Goal: Transaction & Acquisition: Purchase product/service

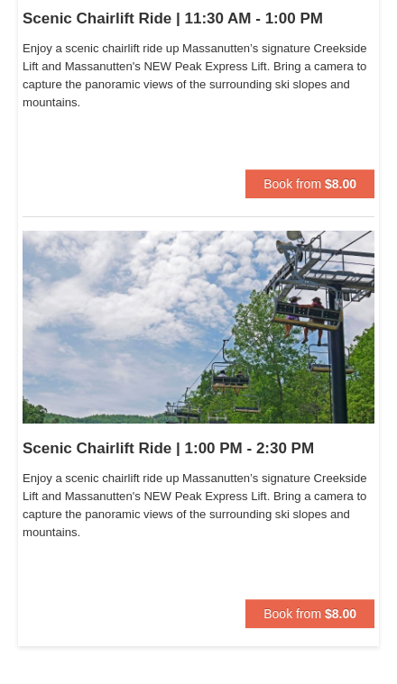
scroll to position [890, 0]
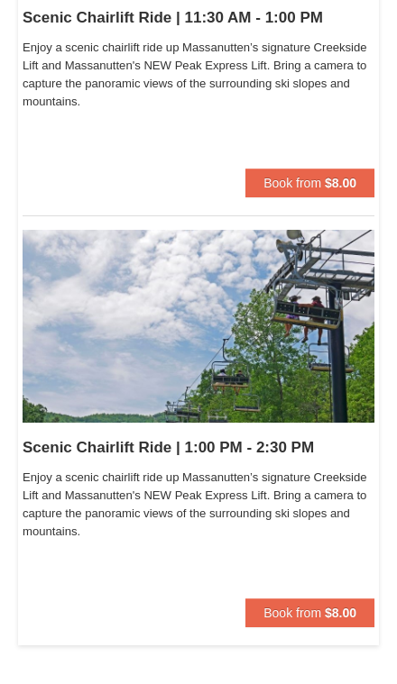
click at [319, 610] on span "Book from" at bounding box center [292, 613] width 58 height 14
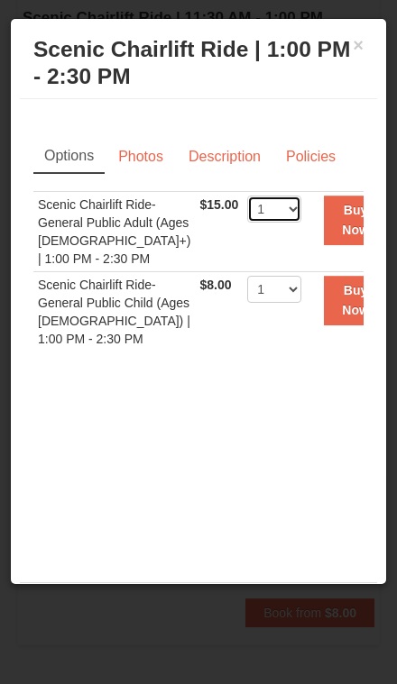
click at [271, 212] on select "1 2 3 4 5 6 7 8 9 10 11 12 13 14 15 16 17 18 19 20 21 22" at bounding box center [274, 209] width 54 height 27
click at [342, 218] on button "Buy Now" at bounding box center [355, 221] width 63 height 50
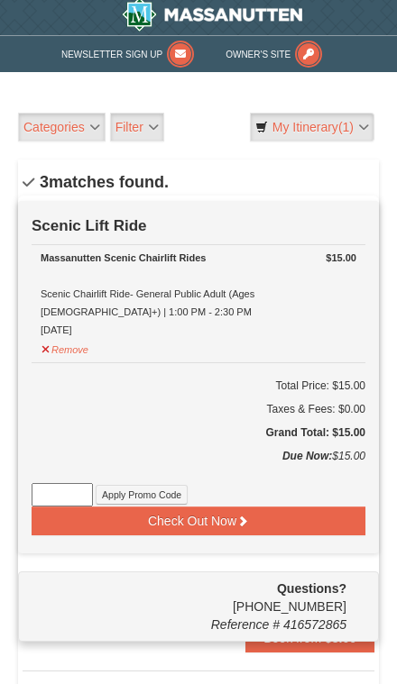
scroll to position [5, 0]
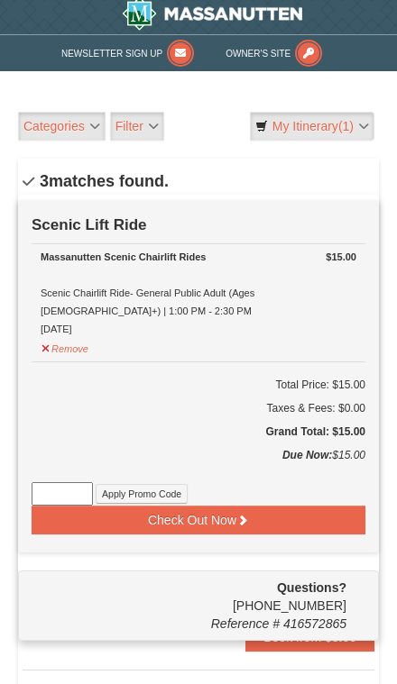
click at [343, 523] on button "Check Out Now" at bounding box center [198, 520] width 333 height 29
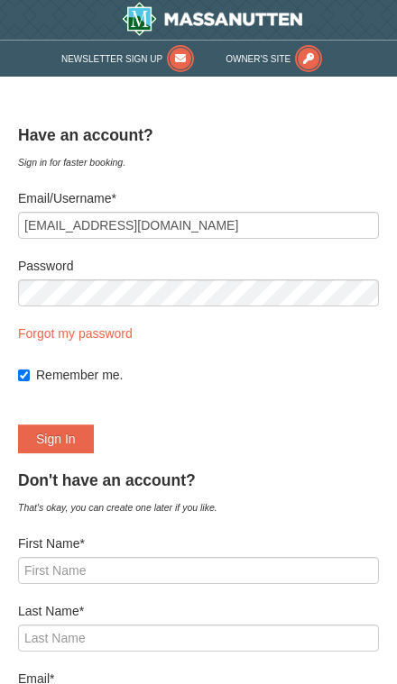
click at [55, 439] on button "Sign In" at bounding box center [56, 439] width 76 height 29
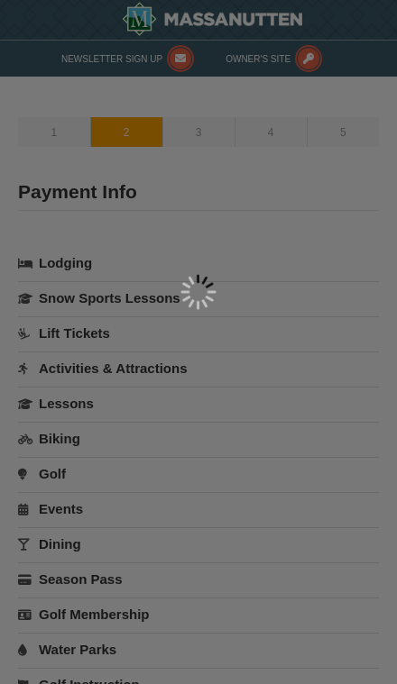
select select "44"
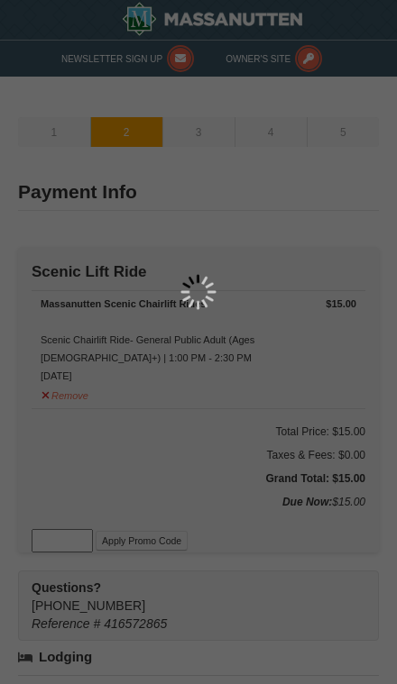
type input "[STREET_ADDRESS]"
type input "[PERSON_NAME][GEOGRAPHIC_DATA]"
type input "20886"
select select "1"
type input "240"
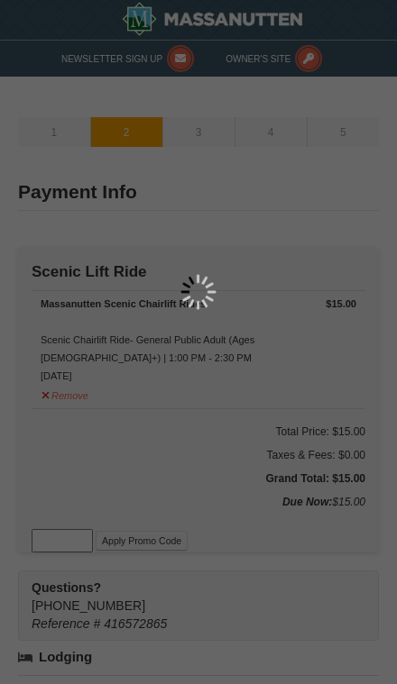
type input "483"
type input "1519"
type input "[EMAIL_ADDRESS][DOMAIN_NAME]"
select select "MD"
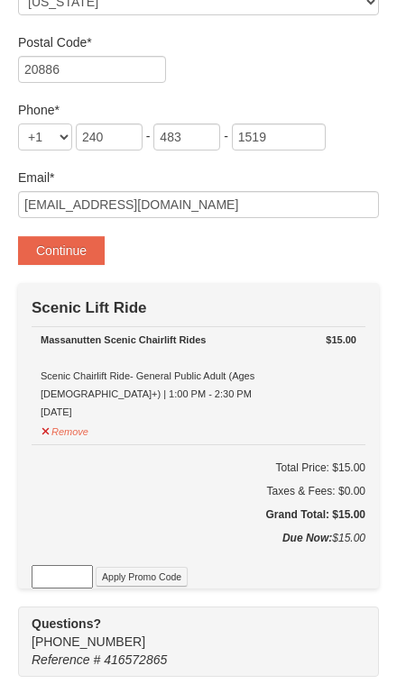
scroll to position [620, 0]
click at [87, 263] on button "Continue" at bounding box center [61, 250] width 87 height 29
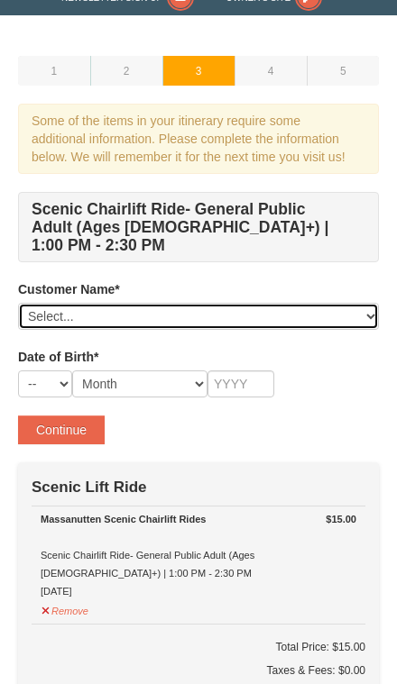
click at [344, 303] on select "Select... Roxy Cortez Vilma Cortez Josue Martinez Edisson Martínez Jared Martín…" at bounding box center [198, 316] width 361 height 27
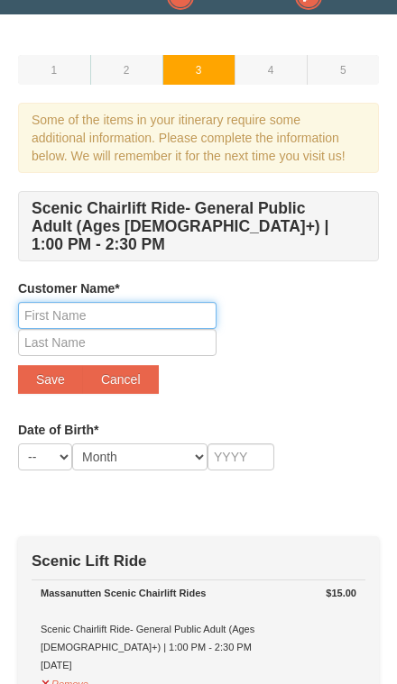
click at [185, 302] on input "text" at bounding box center [117, 315] width 198 height 27
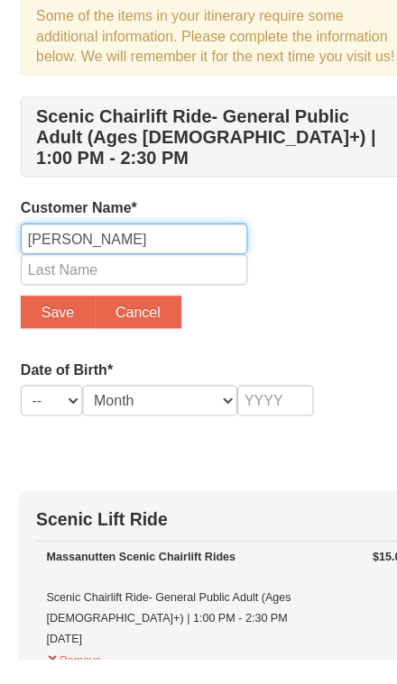
type input "Maria"
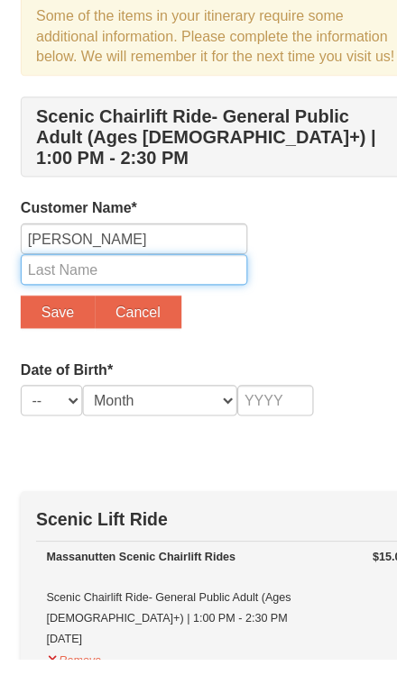
click at [69, 330] on input "text" at bounding box center [117, 343] width 198 height 27
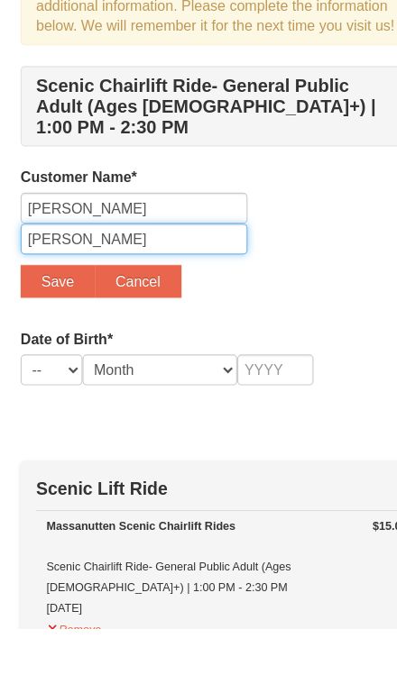
type input "Artiga"
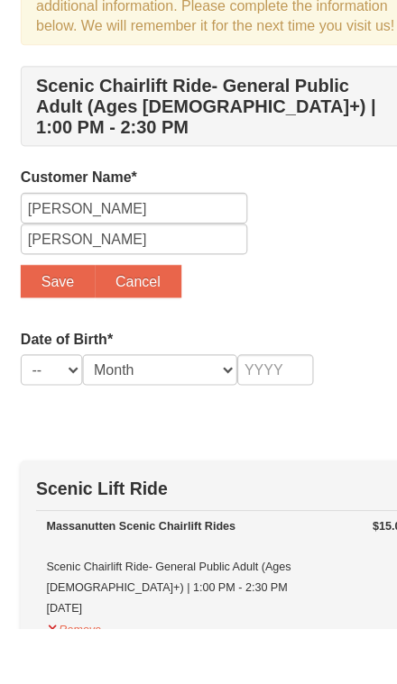
click at [41, 366] on button "Save" at bounding box center [50, 380] width 65 height 29
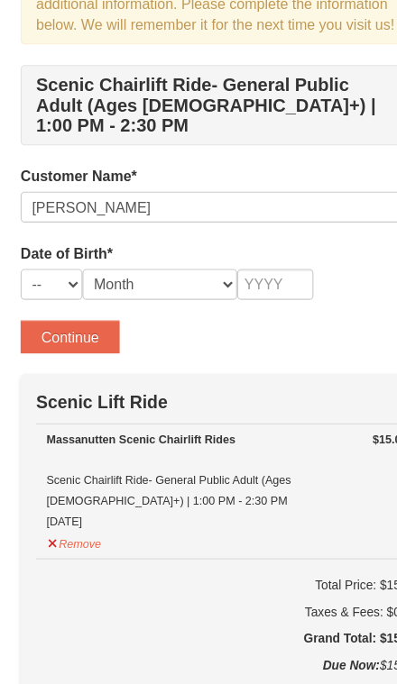
click at [51, 347] on td "Scenic Lift Ride" at bounding box center [198, 369] width 333 height 44
click at [53, 255] on select "-- 01 02 03 04 05 06 07 08 09 10 11 12 13 14 15 16 17 18 19 20 21 22 23 24 25 2…" at bounding box center [45, 268] width 54 height 27
select select "23"
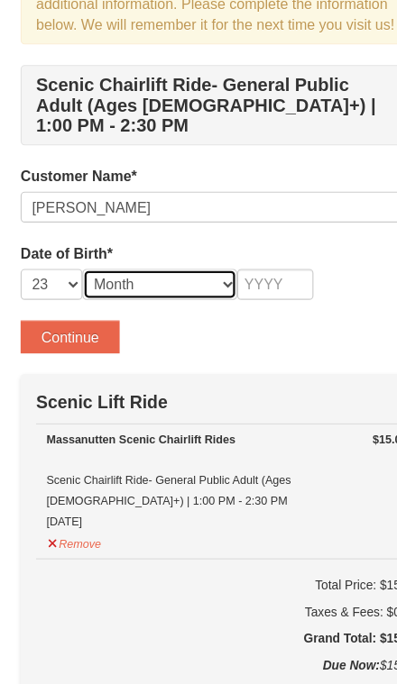
click at [178, 255] on select "Month January February March April May June July August September October Novem…" at bounding box center [139, 268] width 135 height 27
select select "07"
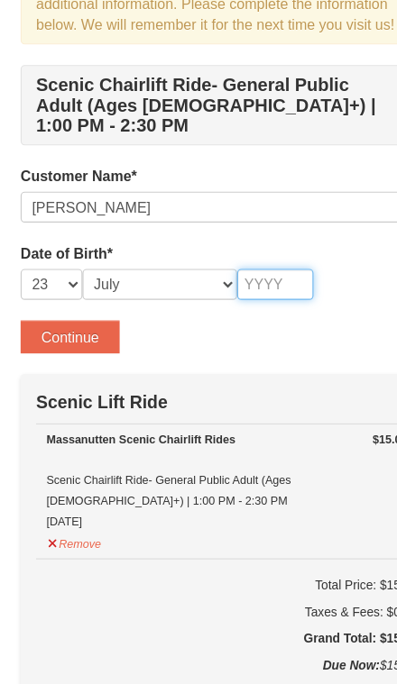
click at [252, 255] on input "text" at bounding box center [240, 268] width 67 height 27
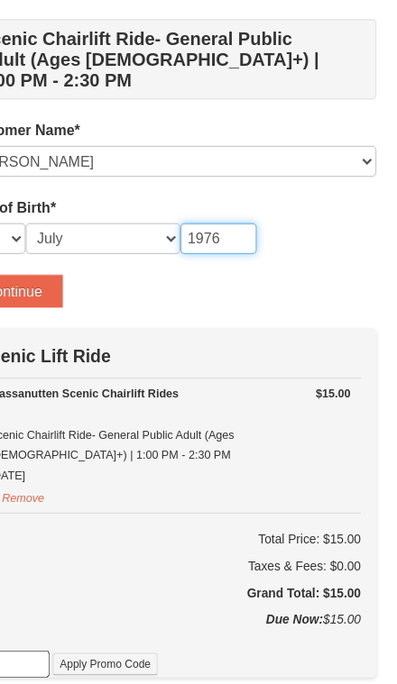
type input "1976"
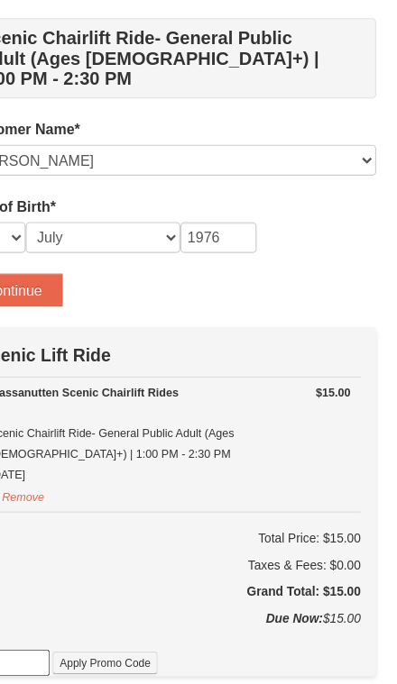
click at [51, 260] on button "Continue" at bounding box center [61, 274] width 87 height 29
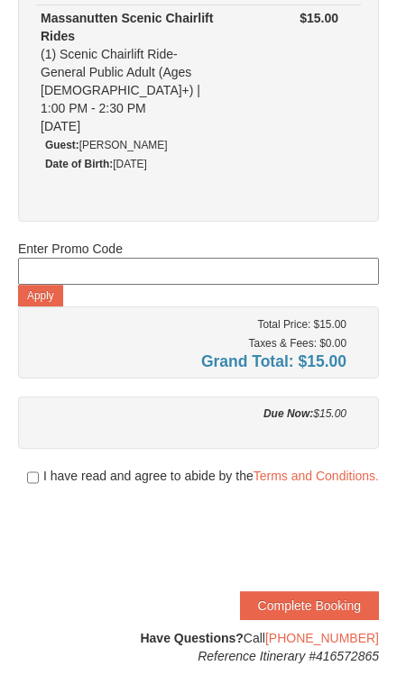
scroll to position [210, 0]
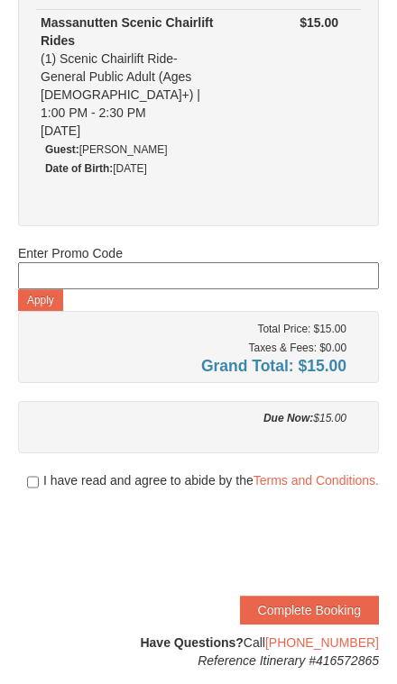
click at [23, 489] on div at bounding box center [198, 498] width 361 height 18
click at [32, 475] on input "checkbox" at bounding box center [33, 482] width 12 height 14
checkbox input "true"
click at [327, 596] on button "Complete Booking" at bounding box center [309, 610] width 139 height 29
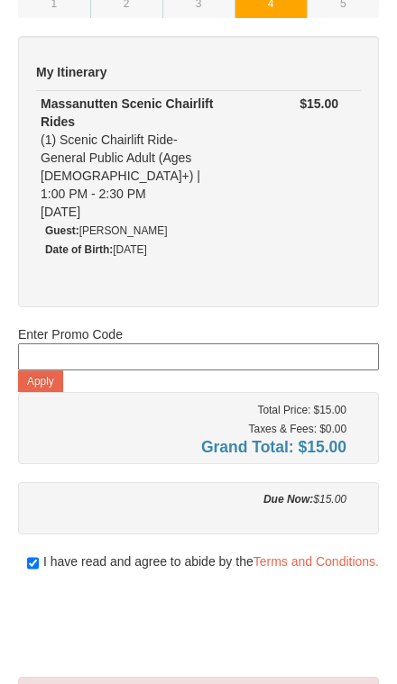
scroll to position [130, 0]
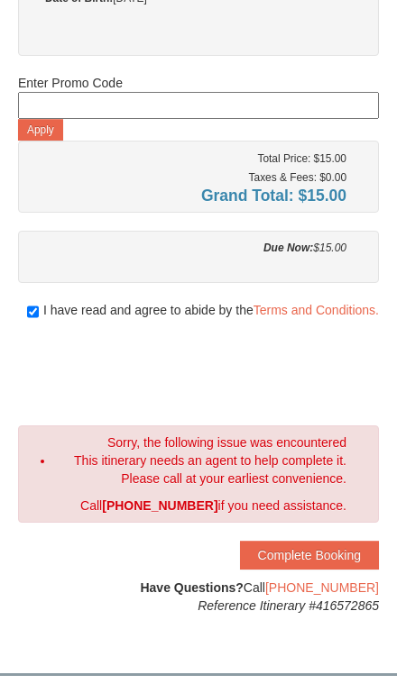
click at [319, 542] on button "Complete Booking" at bounding box center [309, 555] width 139 height 29
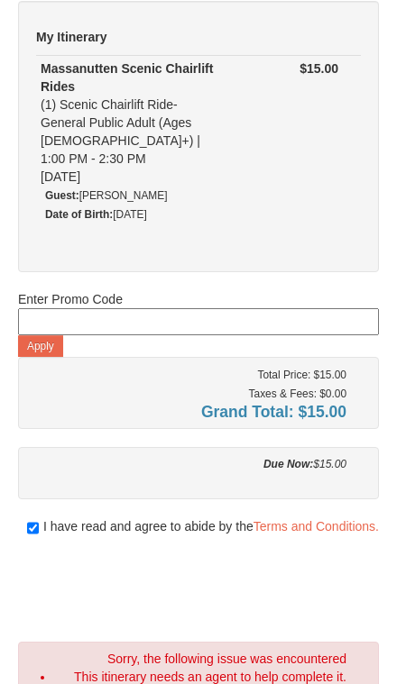
scroll to position [0, 0]
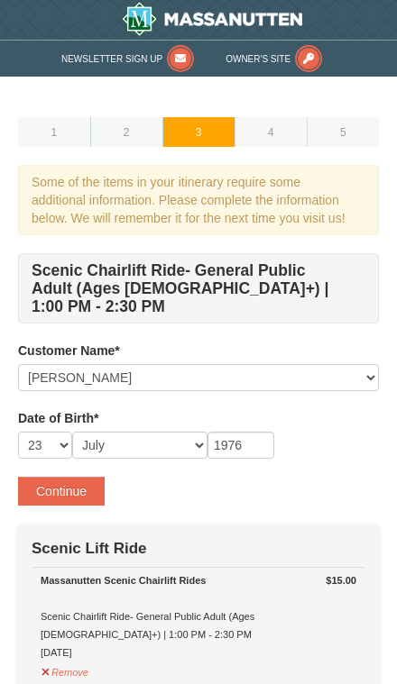
select select "23"
select select "07"
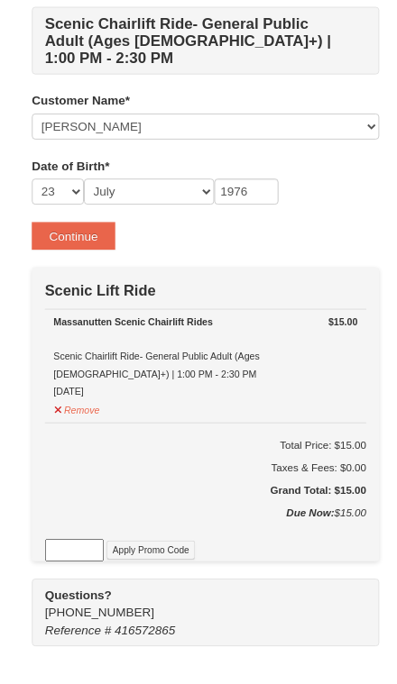
scroll to position [297, 0]
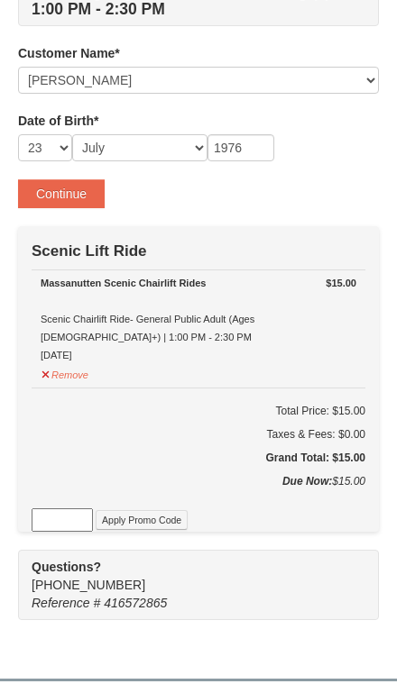
click at [73, 181] on button "Continue" at bounding box center [61, 193] width 87 height 29
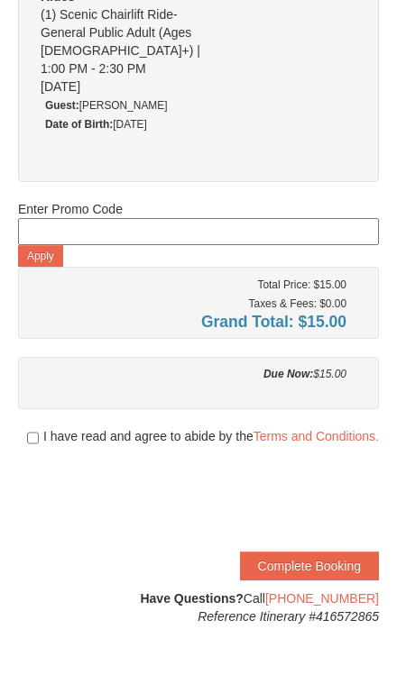
scroll to position [255, 0]
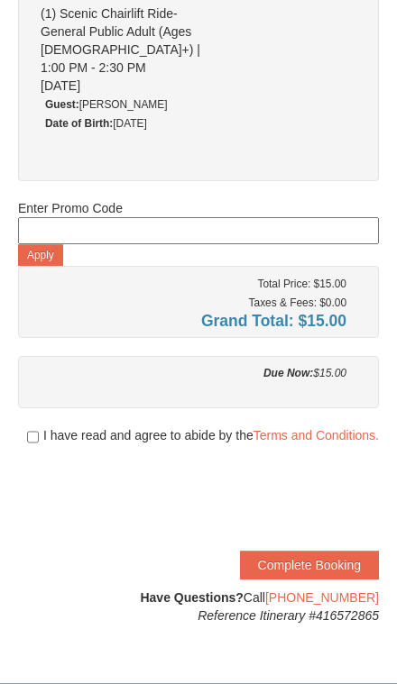
click at [45, 426] on span "I have read and agree to abide by the Terms and Conditions." at bounding box center [210, 435] width 335 height 18
click at [21, 426] on div "I have read and agree to abide by the Terms and Conditions." at bounding box center [198, 435] width 361 height 18
click at [32, 430] on input "checkbox" at bounding box center [33, 437] width 12 height 14
checkbox input "true"
click at [325, 551] on button "Complete Booking" at bounding box center [309, 565] width 139 height 29
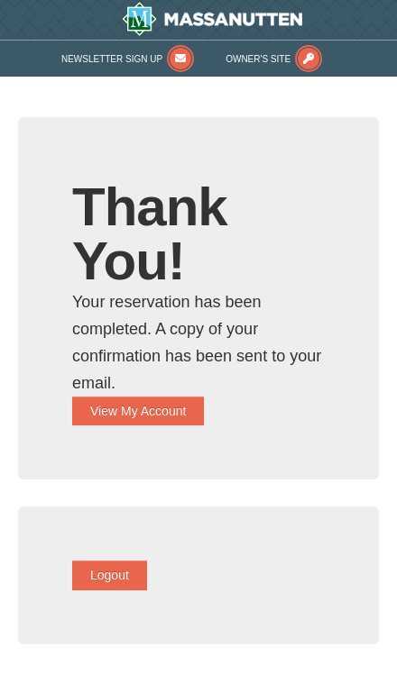
click at [158, 409] on button "View My Account" at bounding box center [138, 411] width 132 height 29
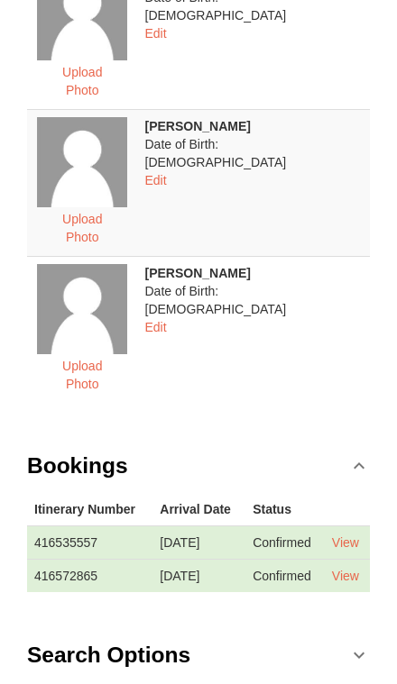
scroll to position [901, 0]
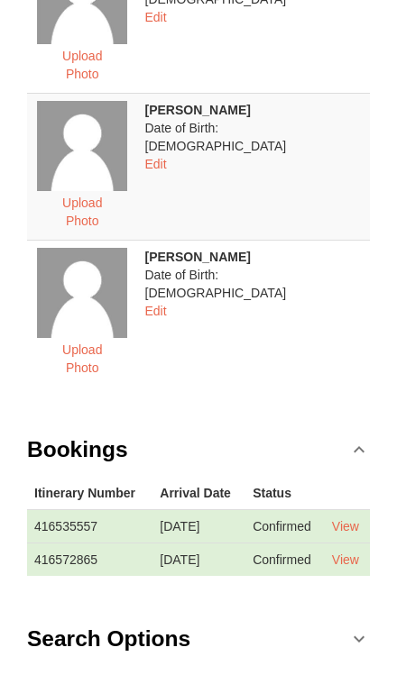
click at [318, 543] on td "Confirmed" at bounding box center [284, 559] width 79 height 33
click at [315, 509] on td "Confirmed" at bounding box center [284, 525] width 79 height 33
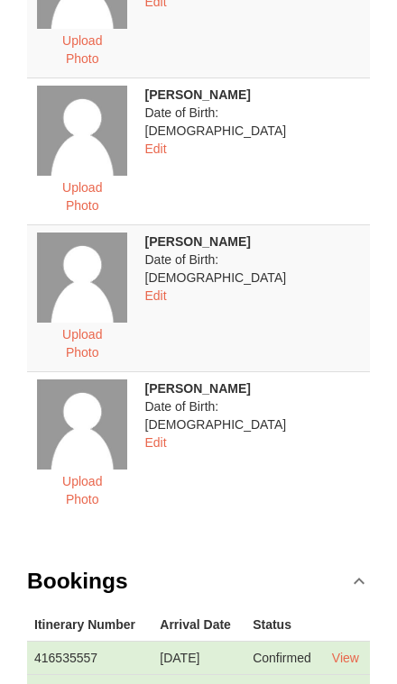
scroll to position [1093, 0]
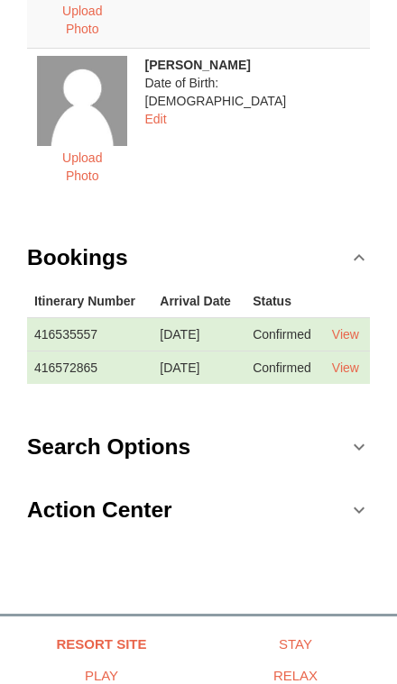
click at [353, 361] on link "View" at bounding box center [345, 368] width 27 height 14
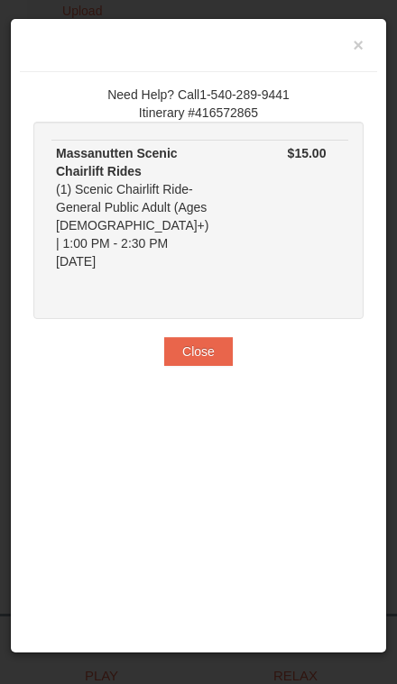
click at [369, 44] on button "×" at bounding box center [357, 45] width 29 height 36
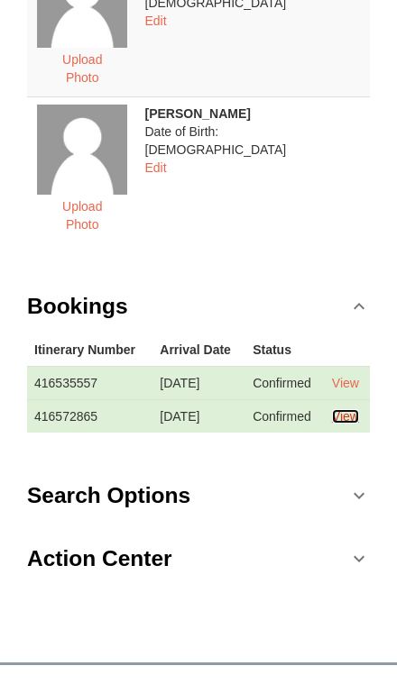
scroll to position [1040, 0]
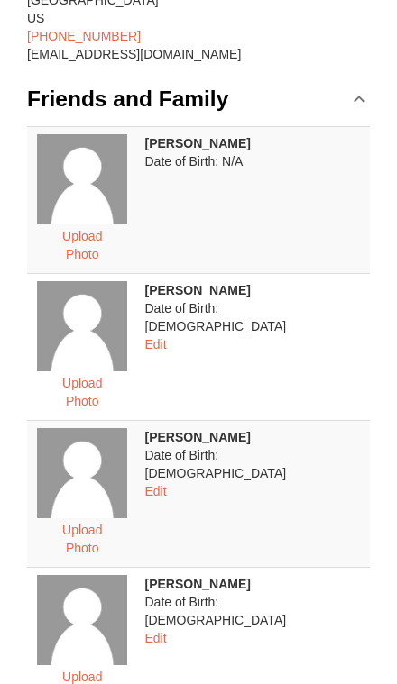
click at [315, 567] on td "[PERSON_NAME] Date of Birth: [DEMOGRAPHIC_DATA] Edit" at bounding box center [254, 640] width 233 height 147
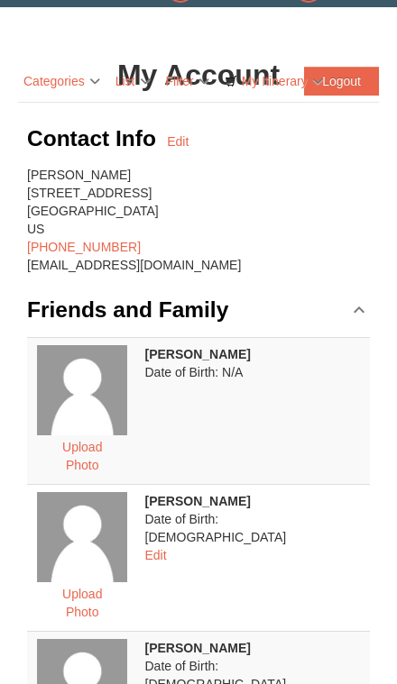
scroll to position [0, 0]
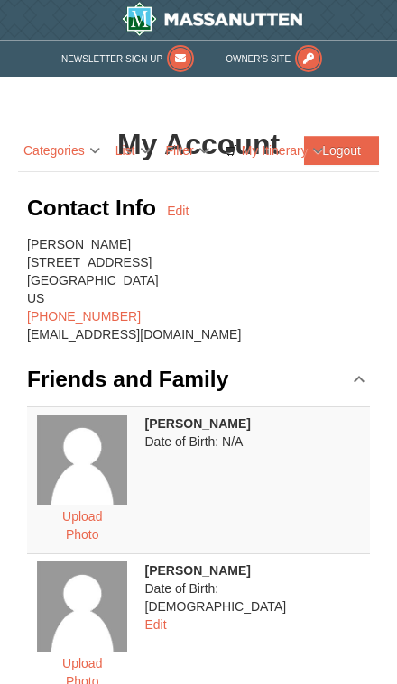
click at [76, 160] on link "Categories" at bounding box center [61, 150] width 87 height 29
click at [191, 141] on link "Filter" at bounding box center [187, 150] width 54 height 29
click at [178, 217] on link "Edit" at bounding box center [178, 211] width 22 height 18
select select "44"
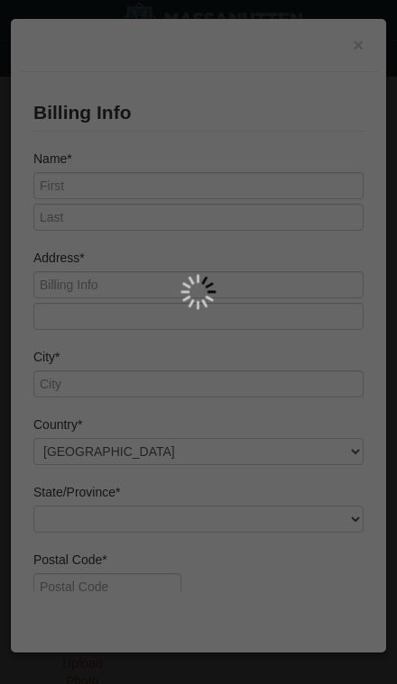
type input "Roxy"
type input "[PERSON_NAME]"
type input "[STREET_ADDRESS]"
type input "[PERSON_NAME][GEOGRAPHIC_DATA]"
type input "20886"
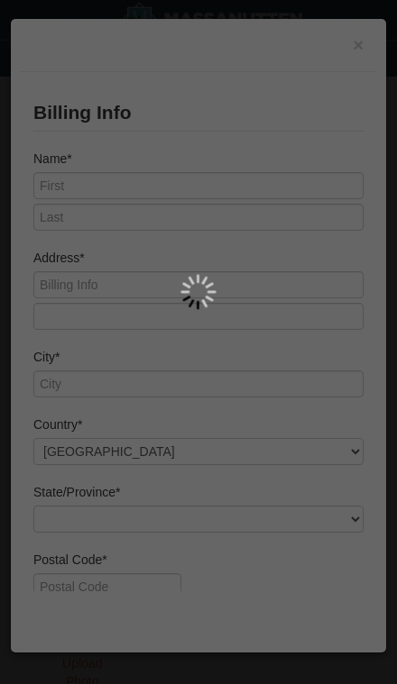
select select "1"
type input "240"
type input "483"
type input "1519"
type input "[EMAIL_ADDRESS][DOMAIN_NAME]"
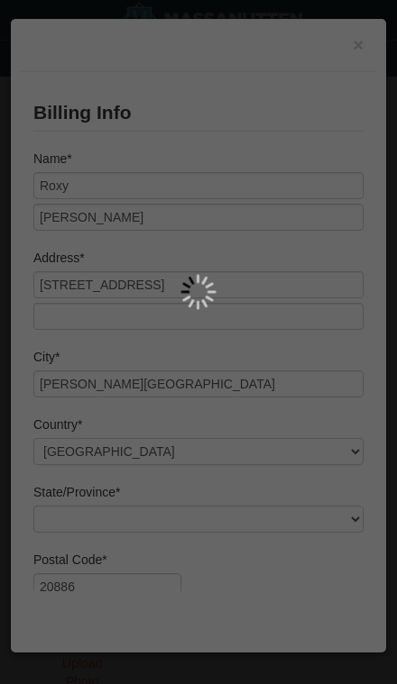
select select "MD"
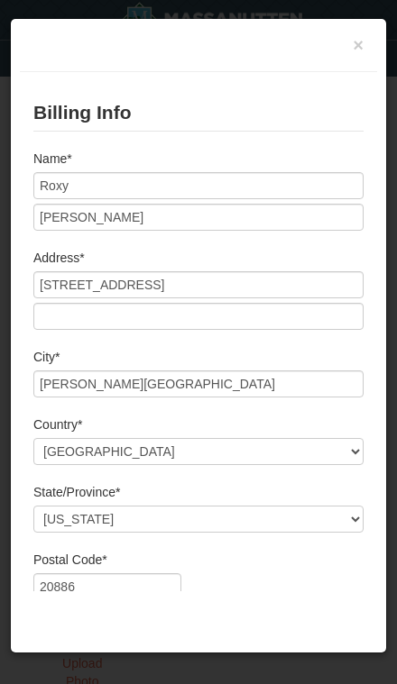
click at [365, 54] on button "×" at bounding box center [357, 45] width 29 height 36
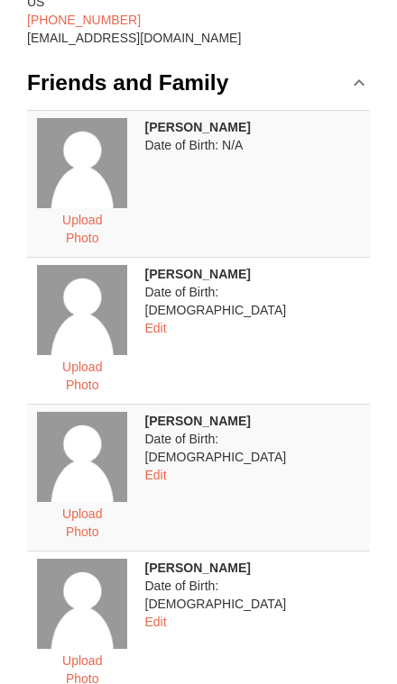
scroll to position [303, 0]
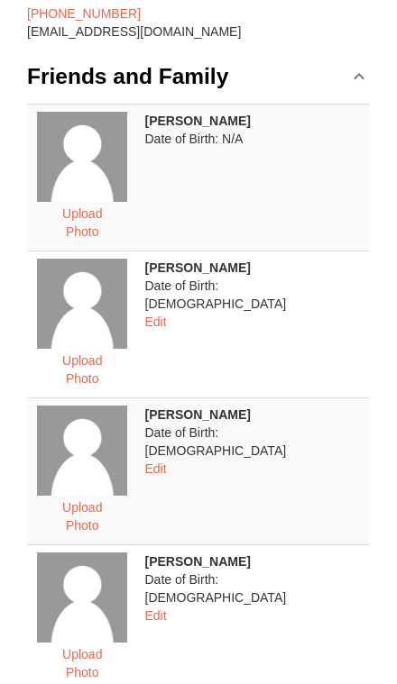
click at [366, 92] on link "Friends and Family" at bounding box center [198, 77] width 343 height 54
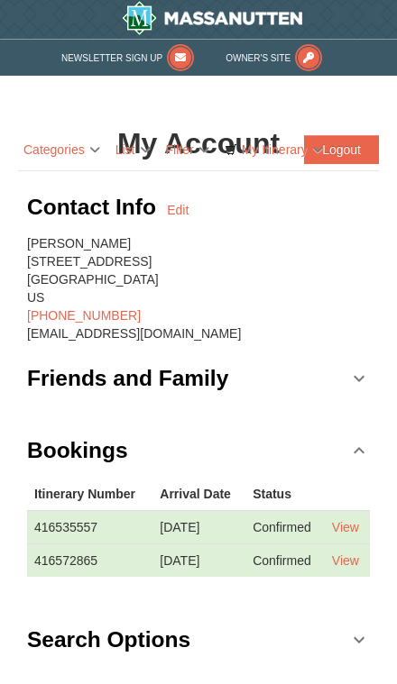
scroll to position [0, 0]
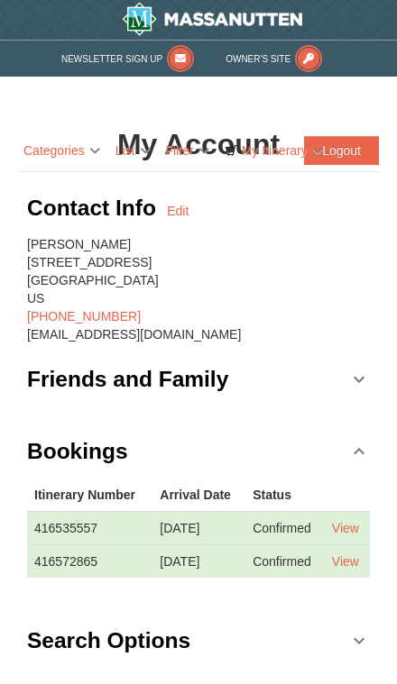
click at [359, 569] on link "View" at bounding box center [345, 561] width 27 height 14
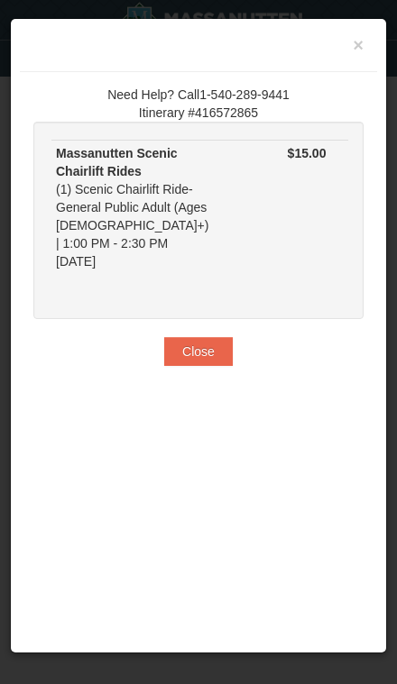
click at [206, 361] on button "Close" at bounding box center [198, 351] width 69 height 29
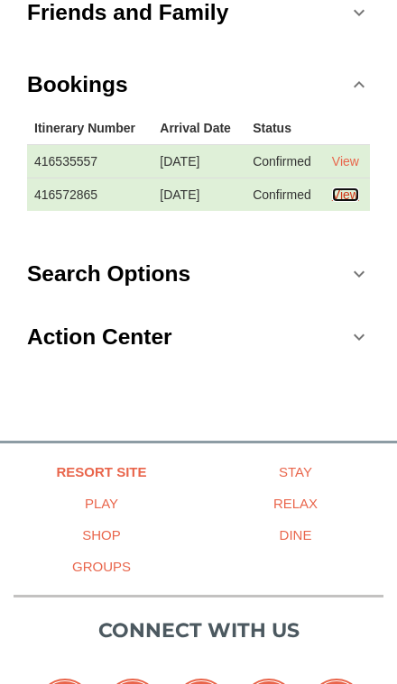
scroll to position [367, 0]
click at [331, 301] on link "Search Options" at bounding box center [198, 274] width 343 height 54
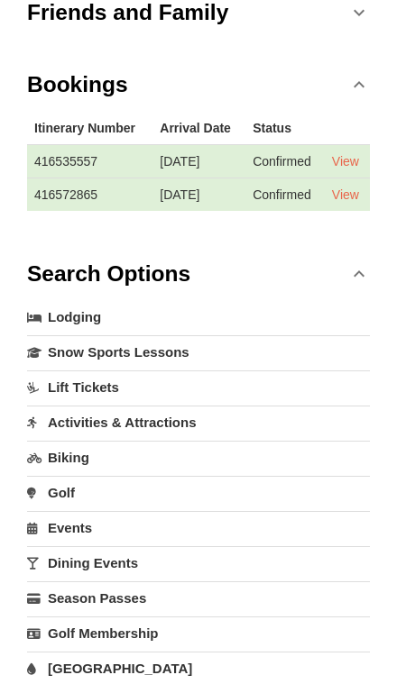
click at [366, 301] on link "Search Options" at bounding box center [198, 274] width 343 height 54
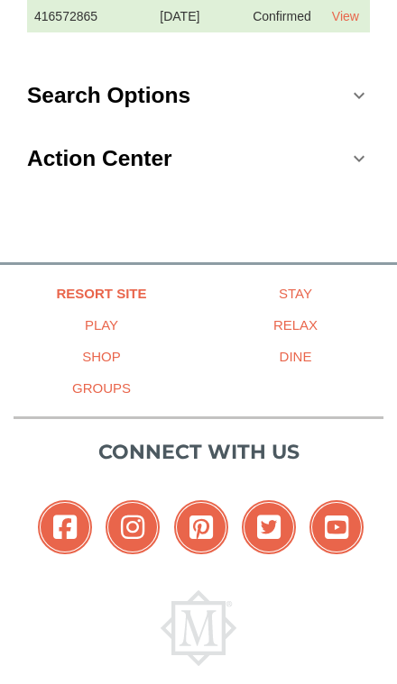
scroll to position [546, 0]
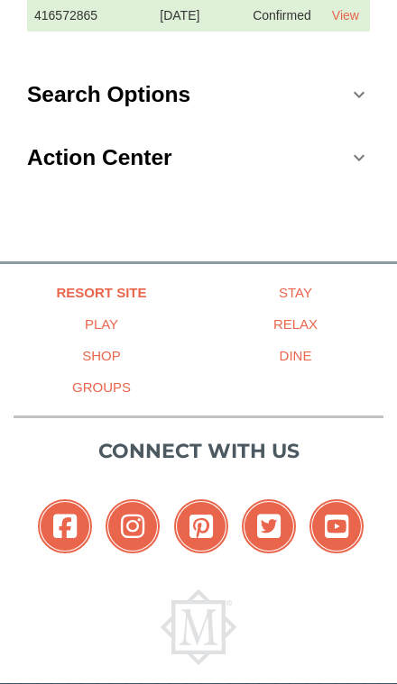
click at [182, 185] on link "Action Center" at bounding box center [198, 158] width 343 height 54
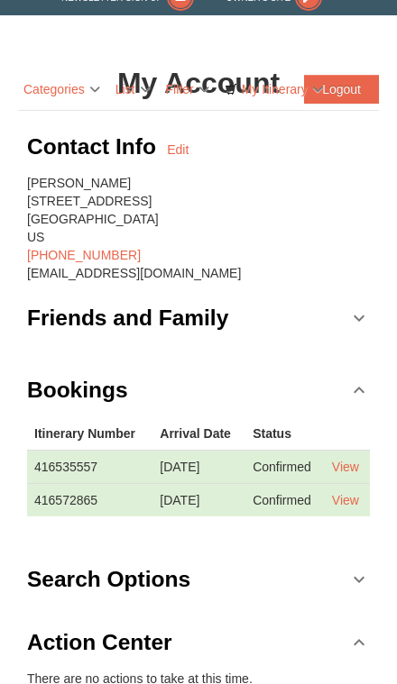
scroll to position [0, 0]
